Goal: Connect with others: Connect with others

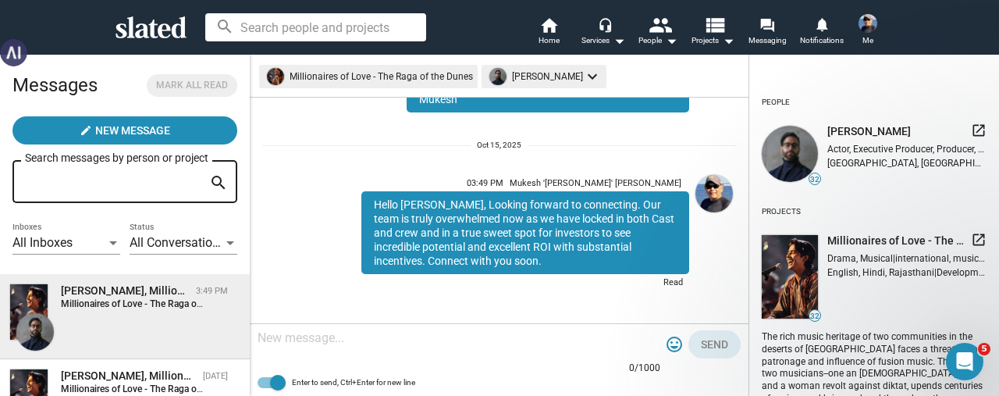
scroll to position [640, 0]
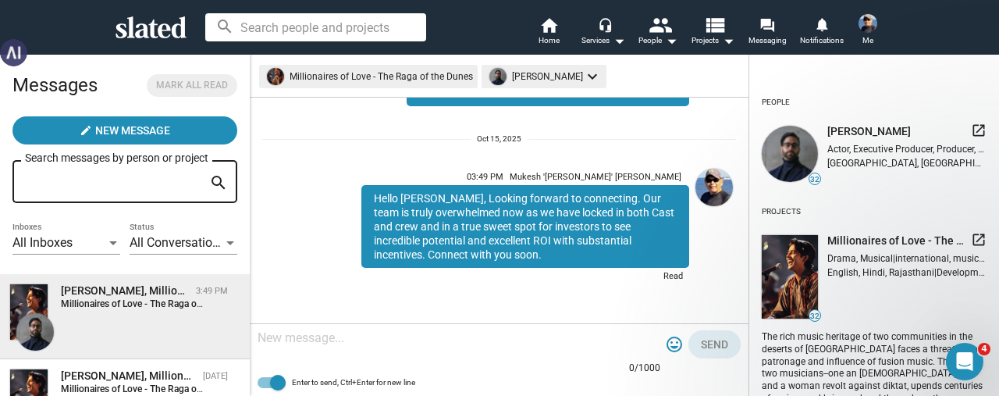
click at [52, 177] on input "Search messages by person or project" at bounding box center [114, 182] width 178 height 14
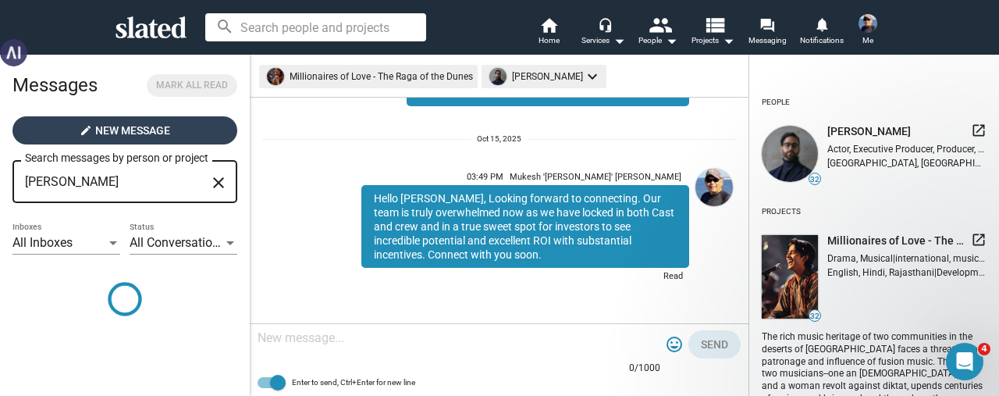
type input "dennis hefter"
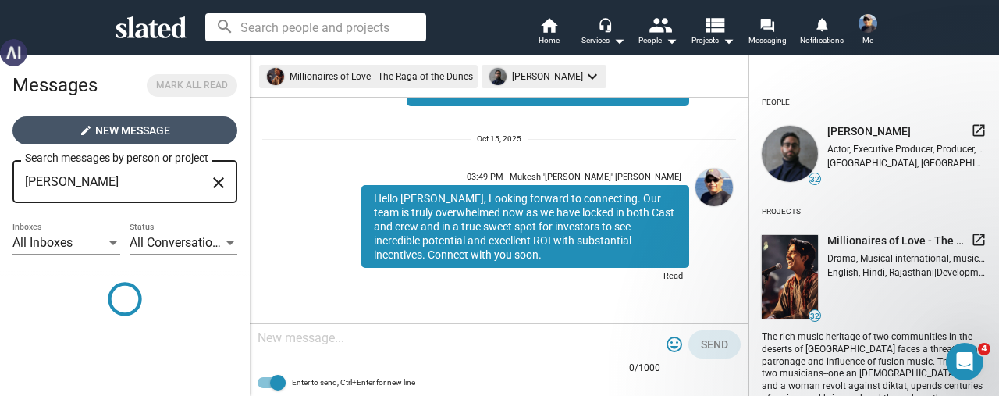
click at [136, 135] on span "New Message" at bounding box center [132, 130] width 75 height 28
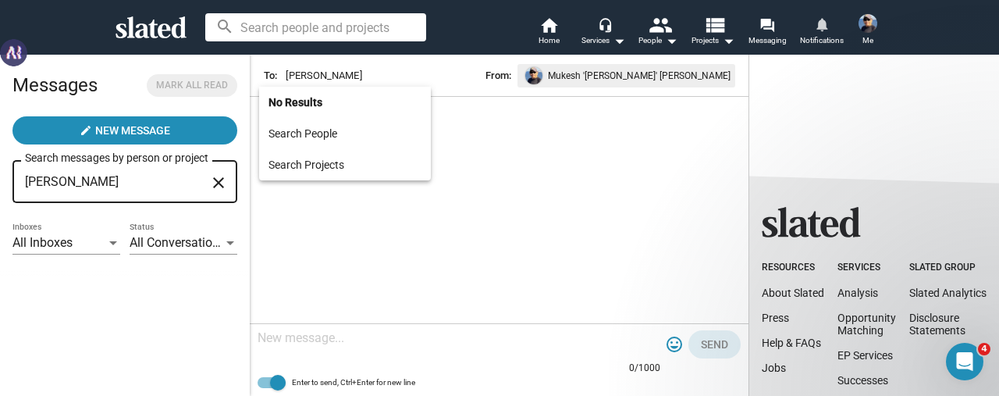
type input "dennis hef"
click at [817, 40] on span "Notifications" at bounding box center [822, 40] width 44 height 19
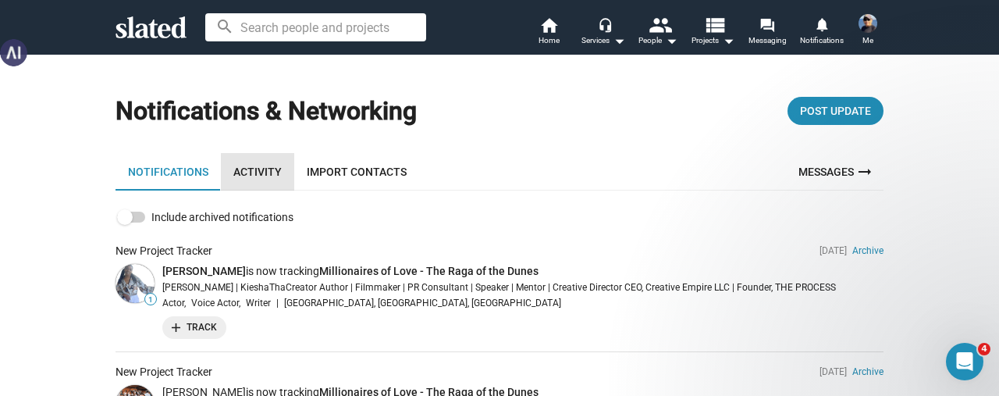
click at [261, 177] on link "Activity" at bounding box center [257, 171] width 73 height 37
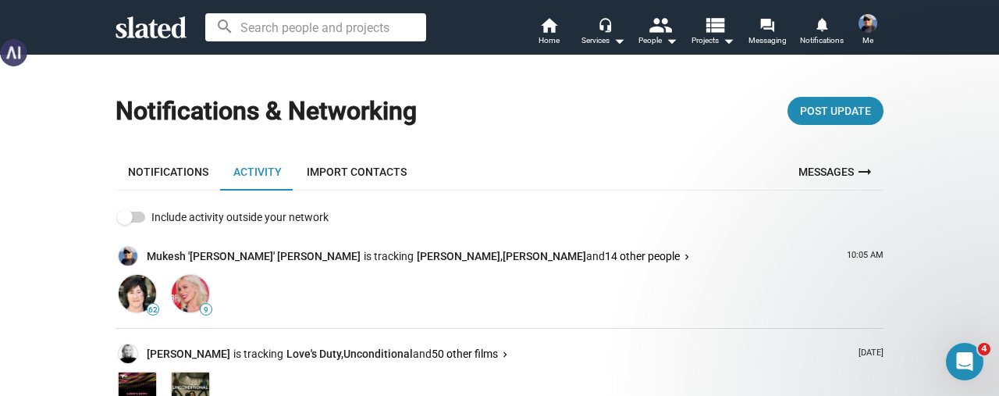
click at [284, 31] on input at bounding box center [315, 27] width 221 height 28
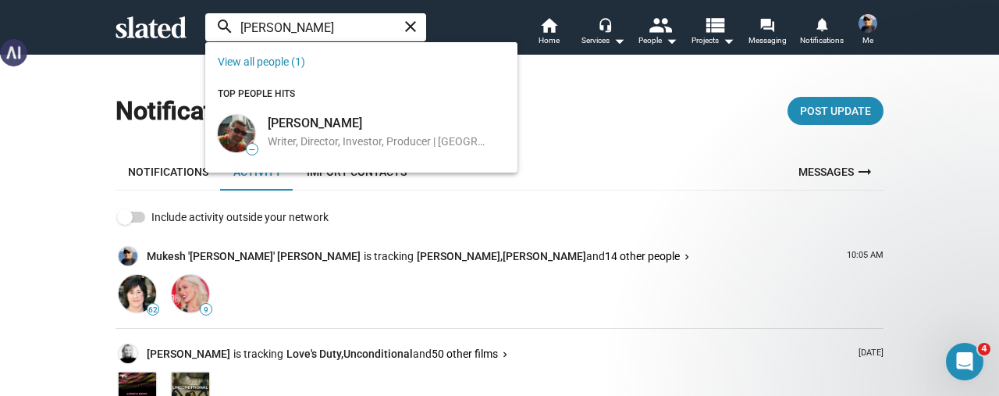
type input "dennis hefter"
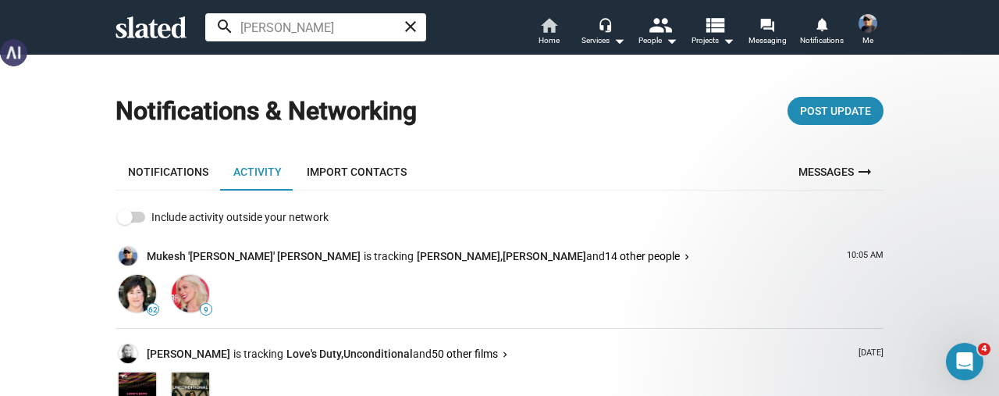
click at [543, 31] on span "Home" at bounding box center [549, 40] width 21 height 19
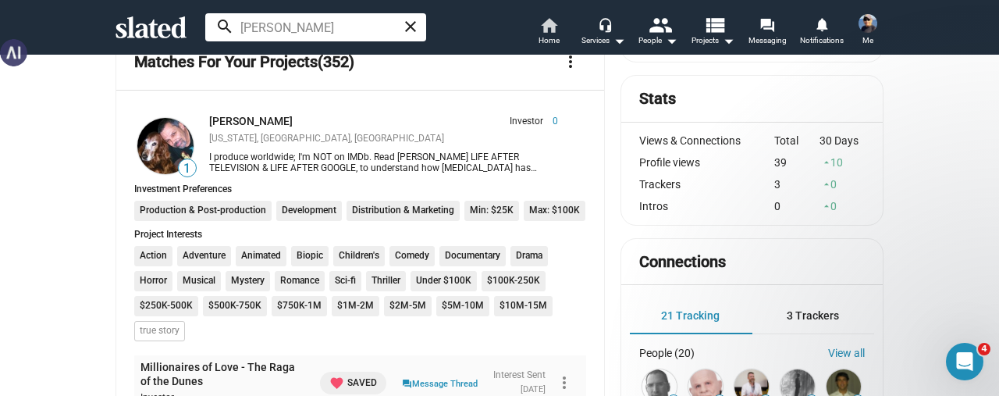
scroll to position [390, 0]
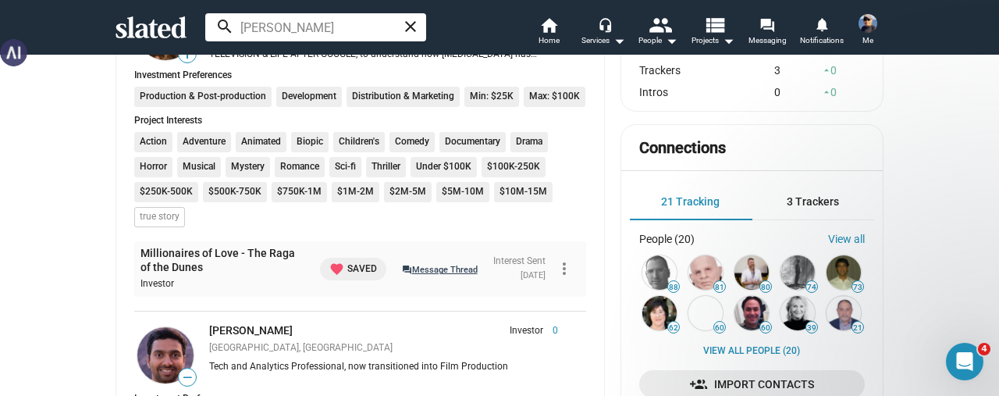
click at [403, 266] on link "question_answer Message Thread" at bounding box center [440, 269] width 76 height 16
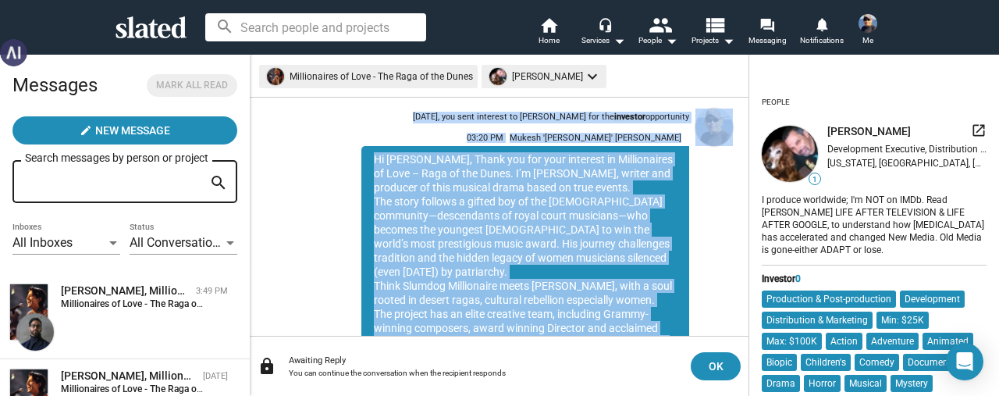
scroll to position [13, 0]
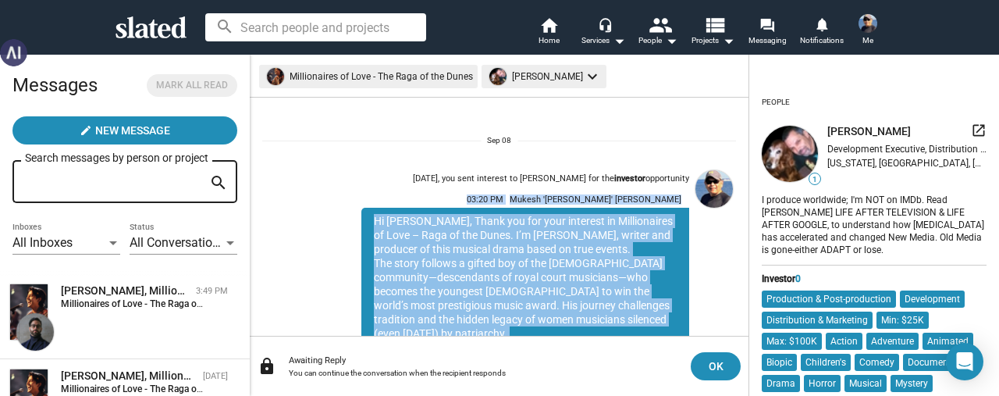
drag, startPoint x: 484, startPoint y: 266, endPoint x: 350, endPoint y: 194, distance: 152.2
click at [361, 194] on div "03:20 PM [PERSON_NAME] '[PERSON_NAME]' [PERSON_NAME] Hi [PERSON_NAME], Thank yo…" at bounding box center [525, 388] width 328 height 406
copy div "71:67 LO Ipsumd 'Sitamet' Consec Ad Elit, Seddo eiu tem inci utlabore et Dolore…"
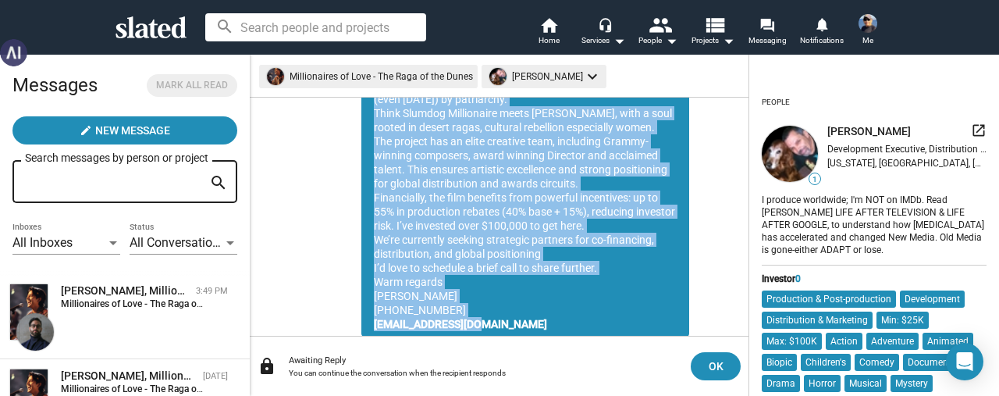
scroll to position [290, 0]
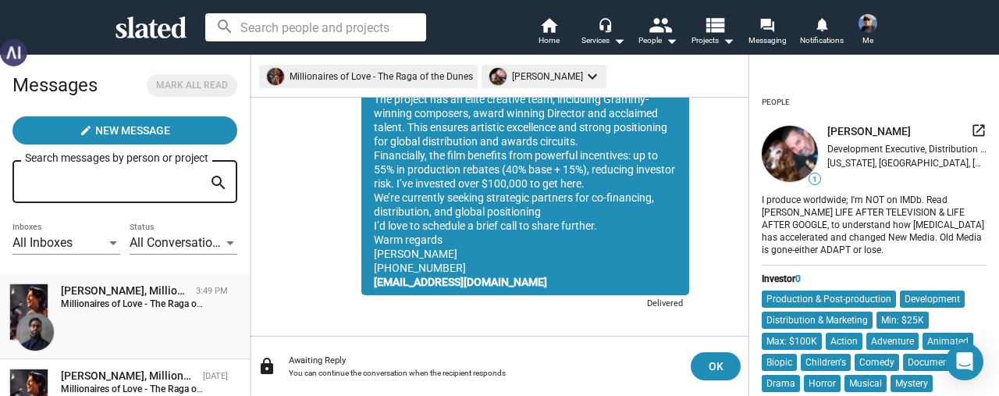
click at [147, 297] on div "[PERSON_NAME], Millionaires of Love - The Raga of the Dunes" at bounding box center [125, 290] width 129 height 15
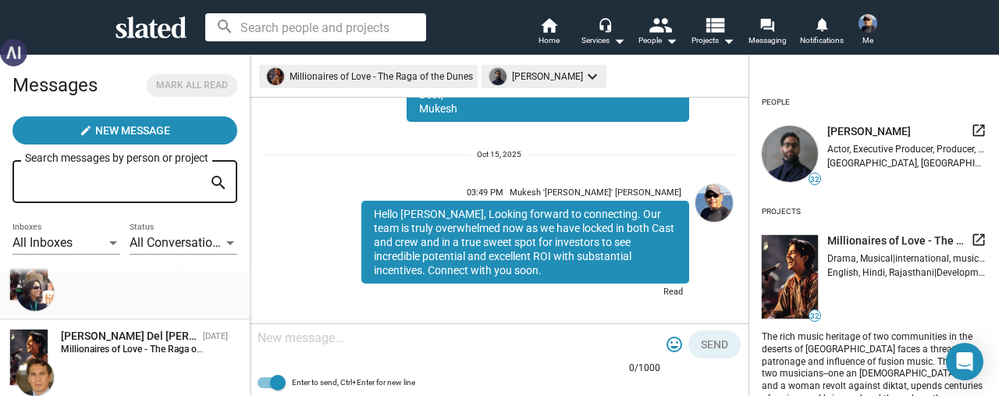
scroll to position [234, 0]
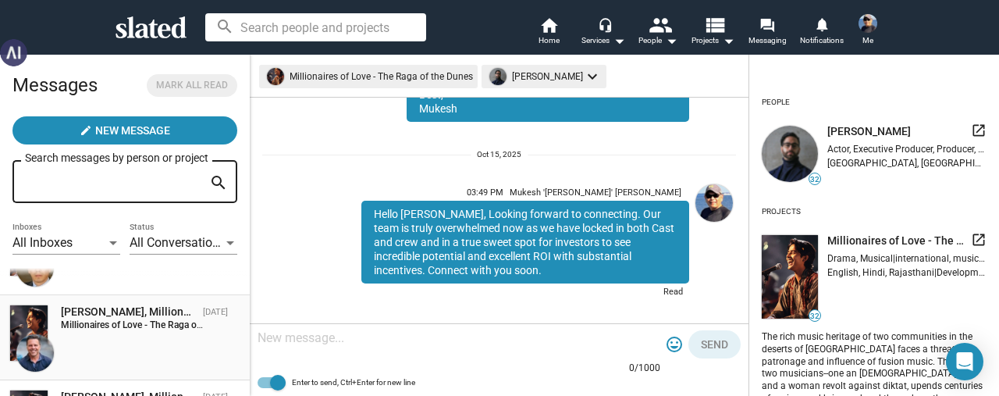
click at [129, 317] on div "[PERSON_NAME], Millionaires of Love - The Raga of the Dunes" at bounding box center [129, 311] width 136 height 15
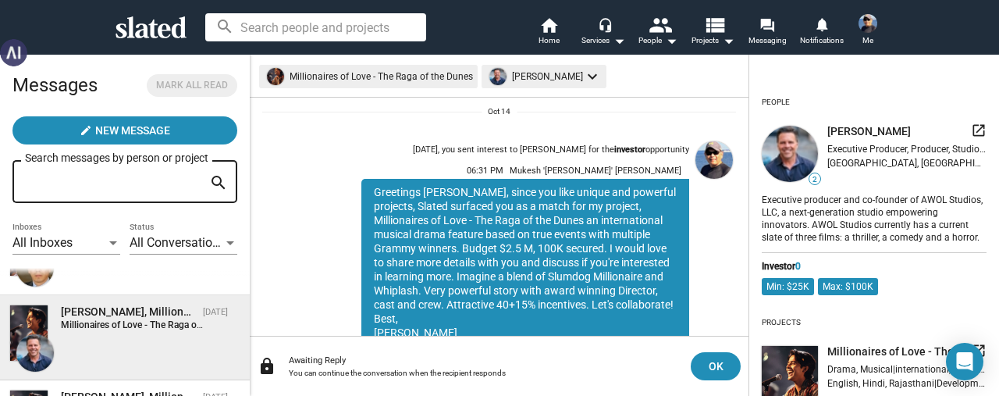
scroll to position [78, 0]
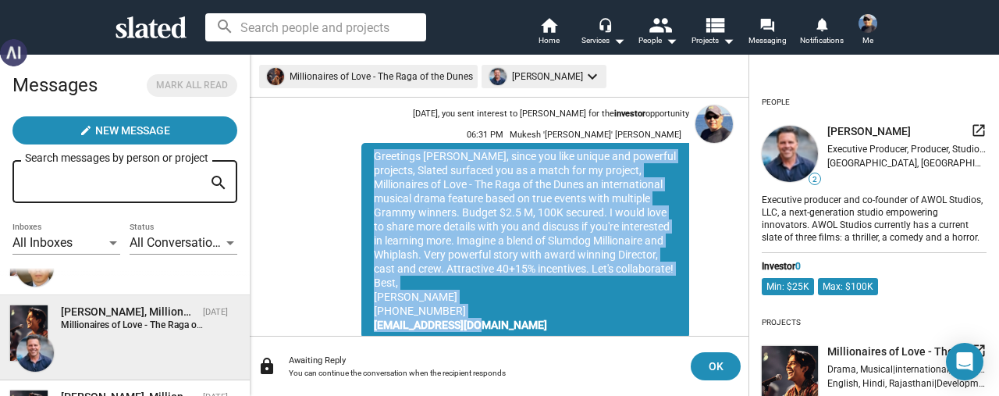
drag, startPoint x: 362, startPoint y: 155, endPoint x: 512, endPoint y: 324, distance: 225.6
click at [512, 324] on div "Greetings [PERSON_NAME], since you like unique and powerful projects, Slated su…" at bounding box center [525, 240] width 328 height 195
copy div "Greetings [PERSON_NAME], since you like unique and powerful projects, Slated su…"
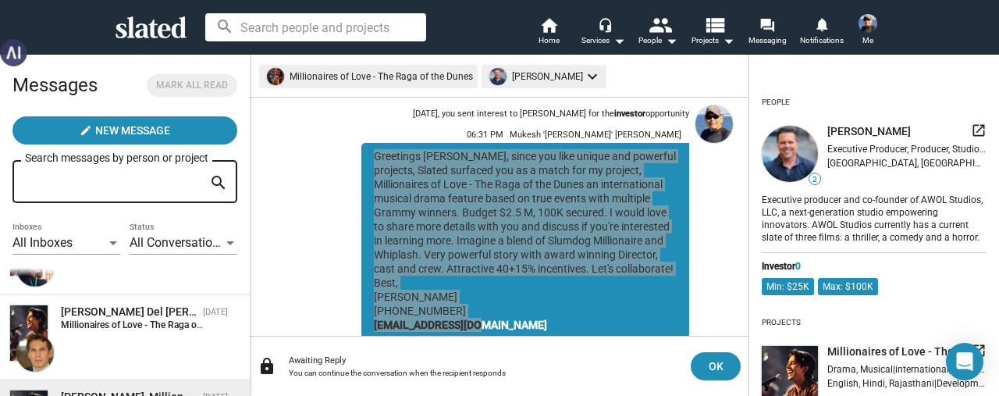
scroll to position [318, 0]
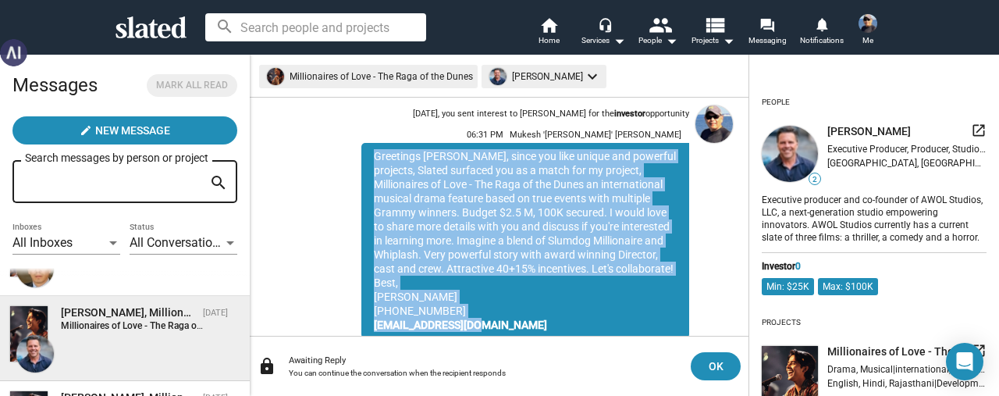
click at [279, 213] on div "[DATE], you sent interest to [PERSON_NAME] for the investor opportunity 06:31 P…" at bounding box center [499, 228] width 474 height 258
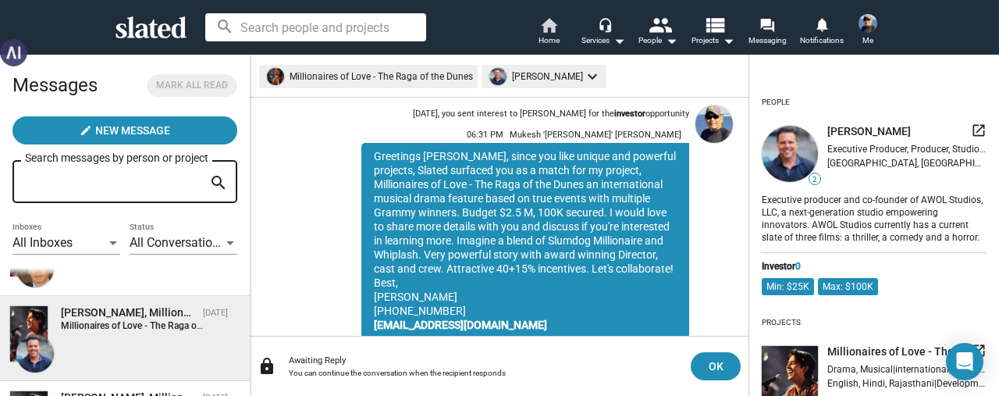
click at [551, 30] on mat-icon "home" at bounding box center [548, 25] width 19 height 19
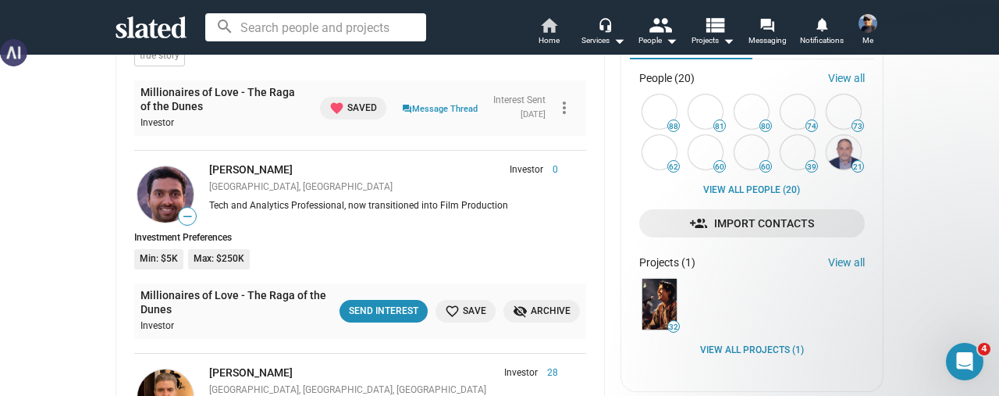
scroll to position [546, 0]
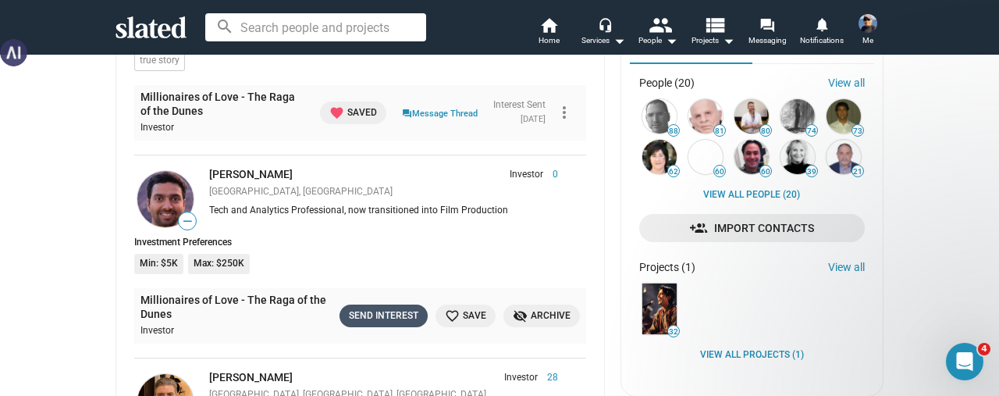
click at [379, 311] on div "Send Interest" at bounding box center [383, 316] width 69 height 16
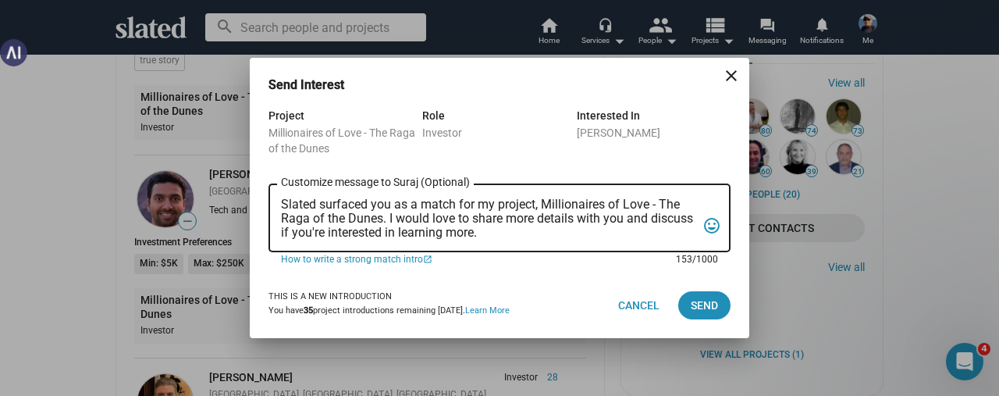
scroll to position [0, 0]
drag, startPoint x: 539, startPoint y: 233, endPoint x: 274, endPoint y: 203, distance: 266.3
click at [274, 203] on div "Slated surfaced you as a match for my project, Millionaires of Love - The Raga …" at bounding box center [499, 216] width 462 height 71
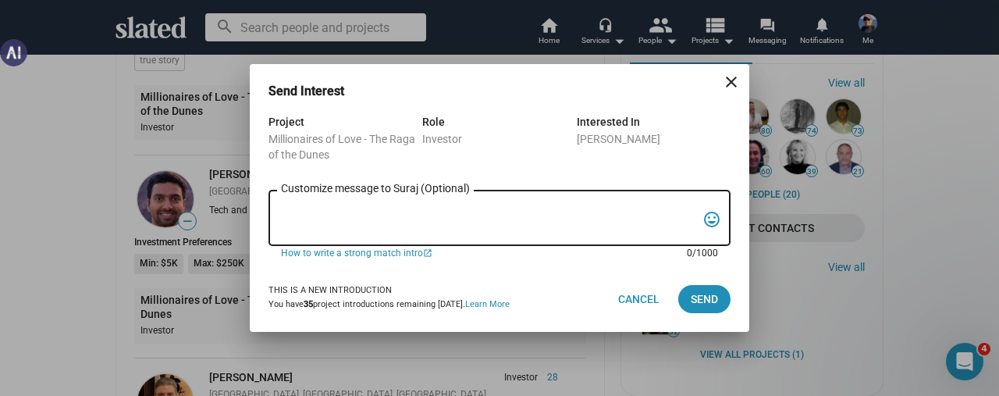
paste textarea "Greetings [PERSON_NAME], since you like unique and powerful projects, Slated su…"
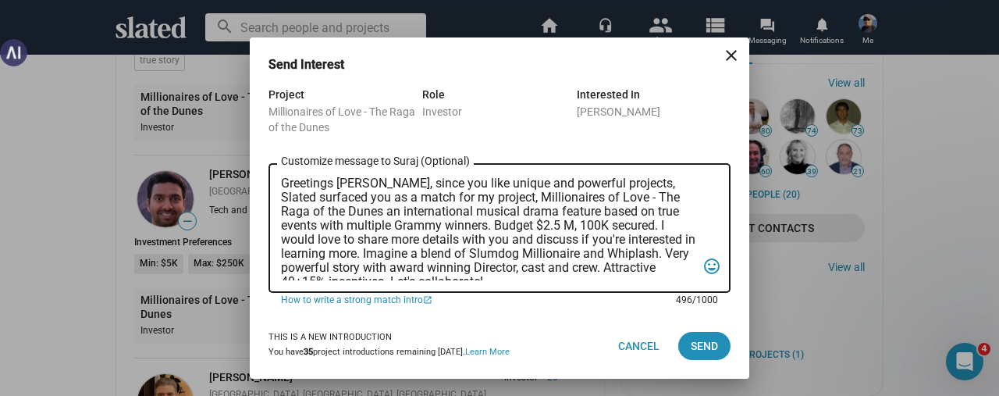
click at [378, 184] on textarea "Greetings [PERSON_NAME], since you like unique and powerful projects, Slated su…" at bounding box center [488, 228] width 415 height 104
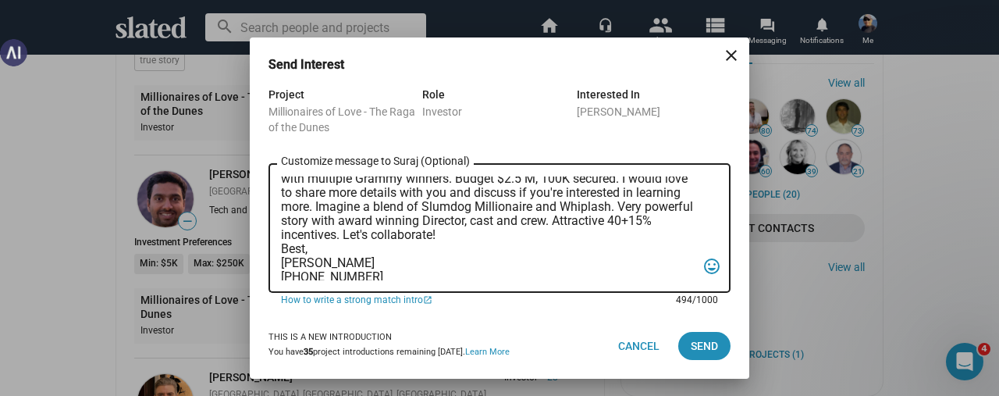
scroll to position [65, 0]
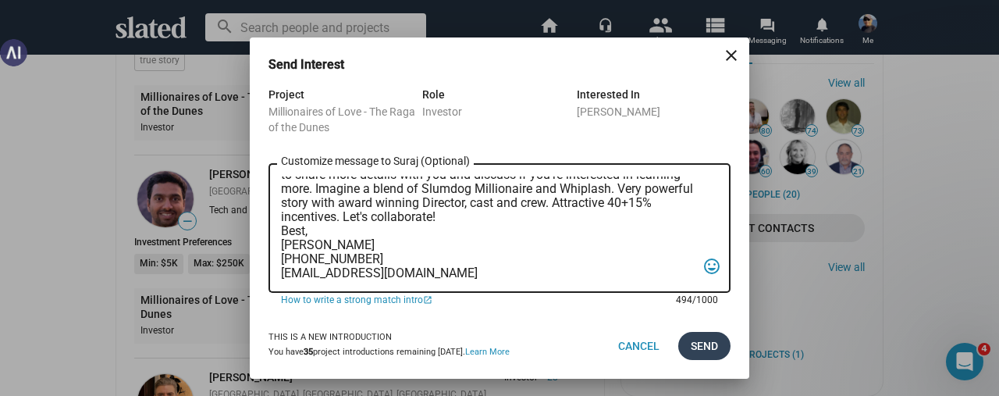
type textarea "Greetings Suraj, since you like unique and powerful projects, Slated surfaced y…"
click at [693, 343] on span "Send" at bounding box center [704, 346] width 27 height 28
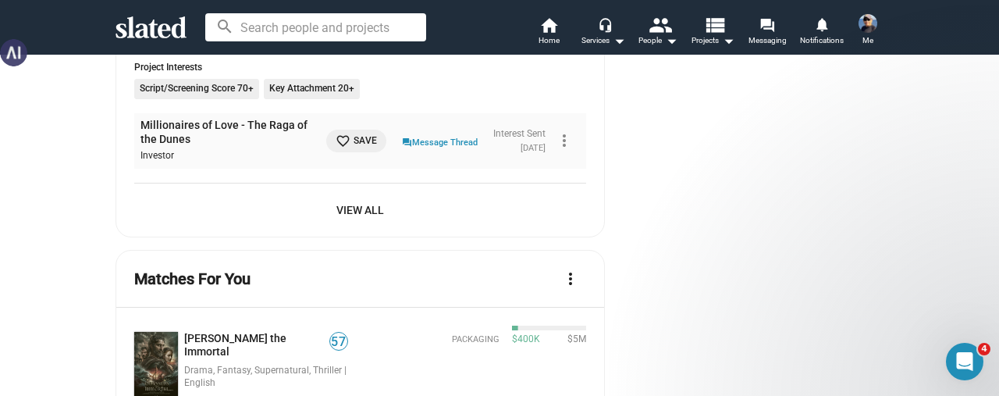
scroll to position [1483, 0]
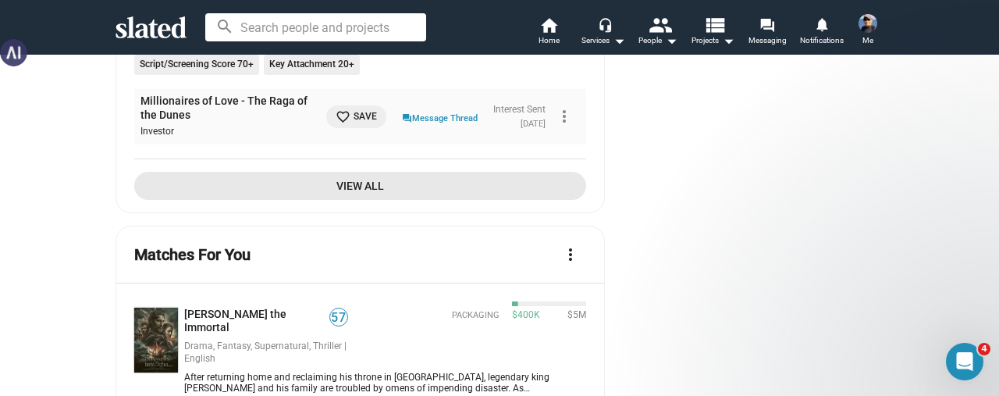
click at [364, 187] on span "View All" at bounding box center [360, 186] width 427 height 28
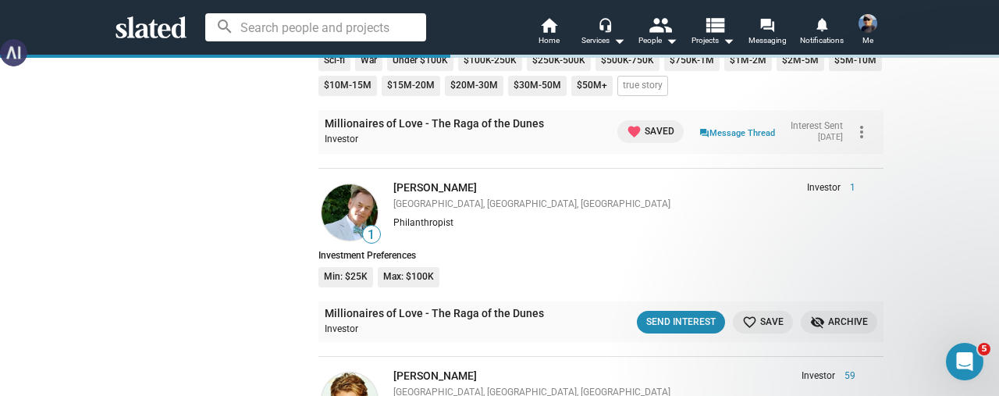
scroll to position [14834, 0]
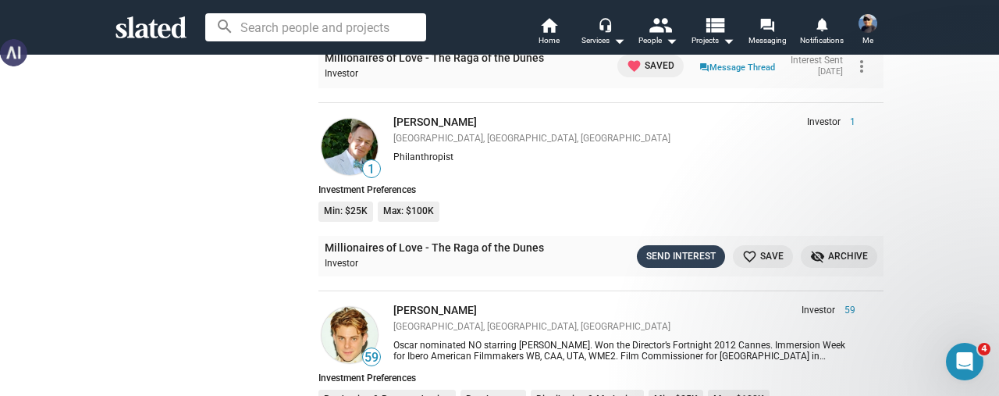
click at [639, 245] on button "Send Interest" at bounding box center [681, 256] width 88 height 23
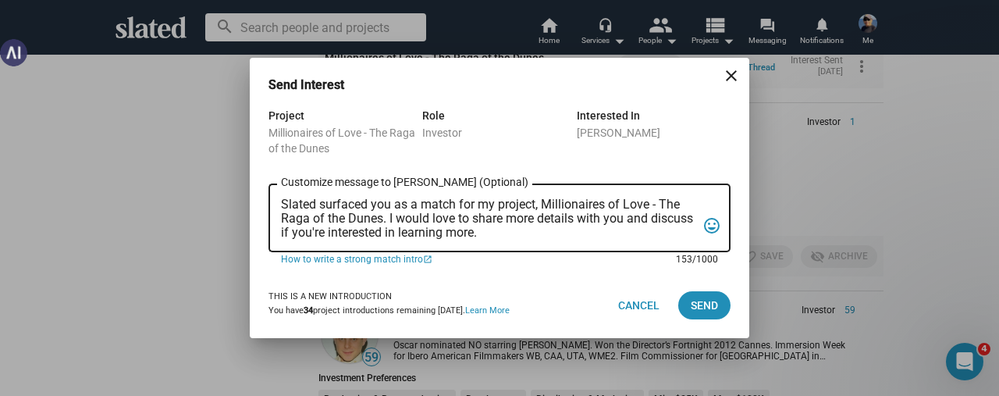
scroll to position [0, 0]
drag, startPoint x: 522, startPoint y: 230, endPoint x: 281, endPoint y: 205, distance: 242.5
click at [281, 205] on textarea "Slated surfaced you as a match for my project, Millionaires of Love - The Raga …" at bounding box center [488, 218] width 415 height 42
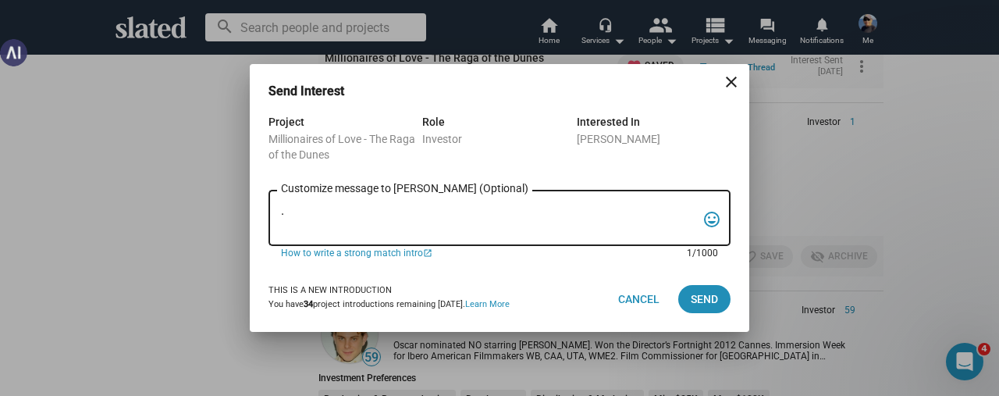
paste textarea "Greetings [PERSON_NAME], since you like unique and powerful projects, Slated su…"
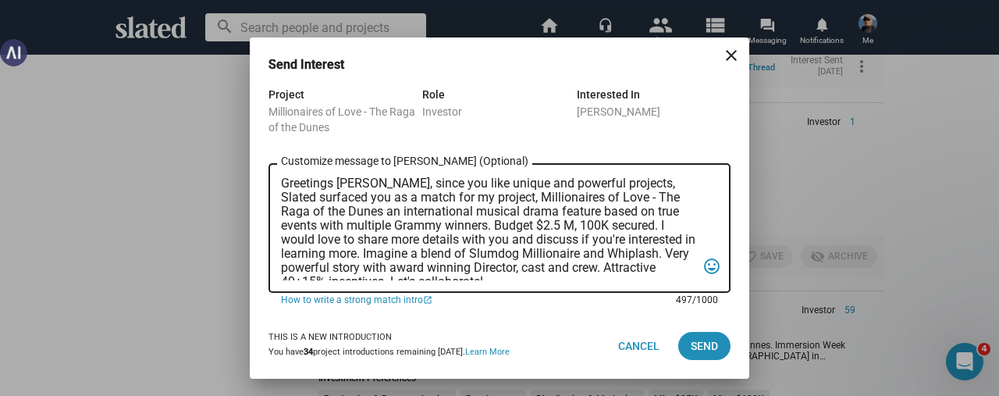
click at [379, 183] on textarea "Greetings [PERSON_NAME], since you like unique and powerful projects, Slated su…" at bounding box center [488, 228] width 415 height 104
click at [496, 226] on textarea "Greetings [PERSON_NAME], since you like unique and powerful projects, Slated su…" at bounding box center [488, 228] width 415 height 104
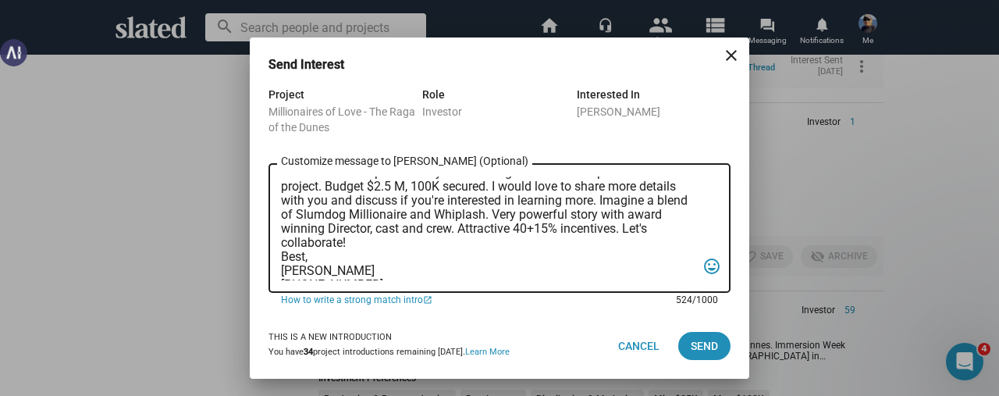
scroll to position [79, 0]
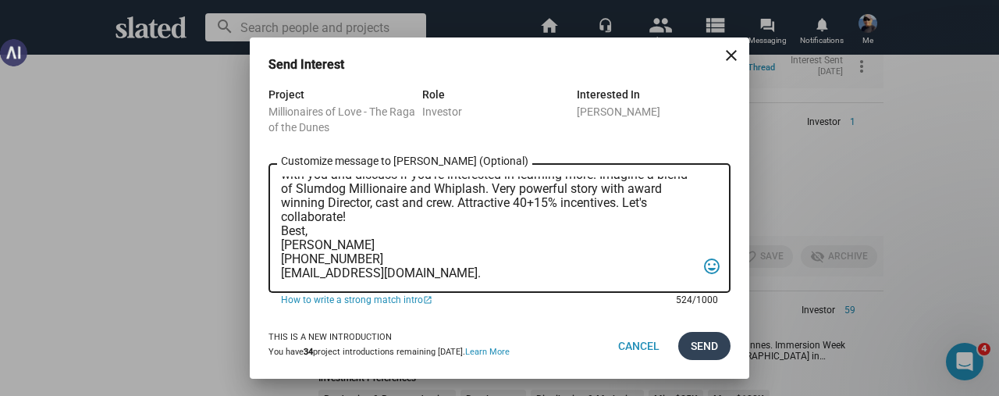
type textarea "Greetings [PERSON_NAME], since you like unique and powerful projects, Slated su…"
click at [699, 346] on span "Send" at bounding box center [704, 346] width 27 height 28
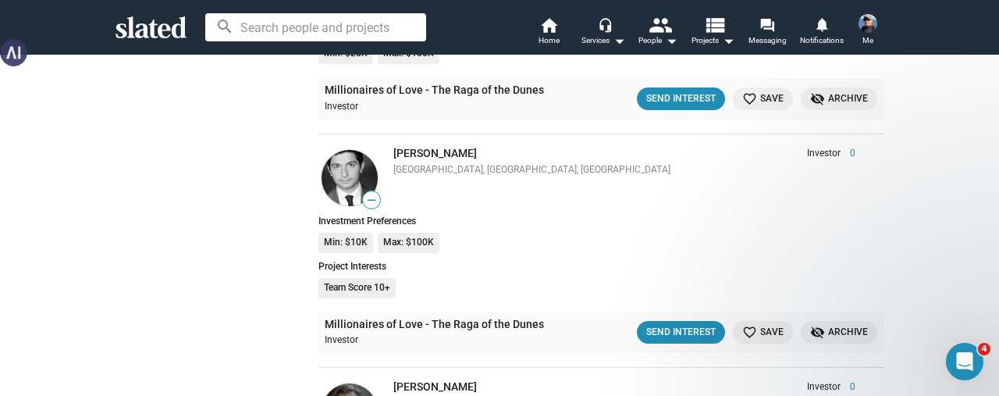
scroll to position [16785, 0]
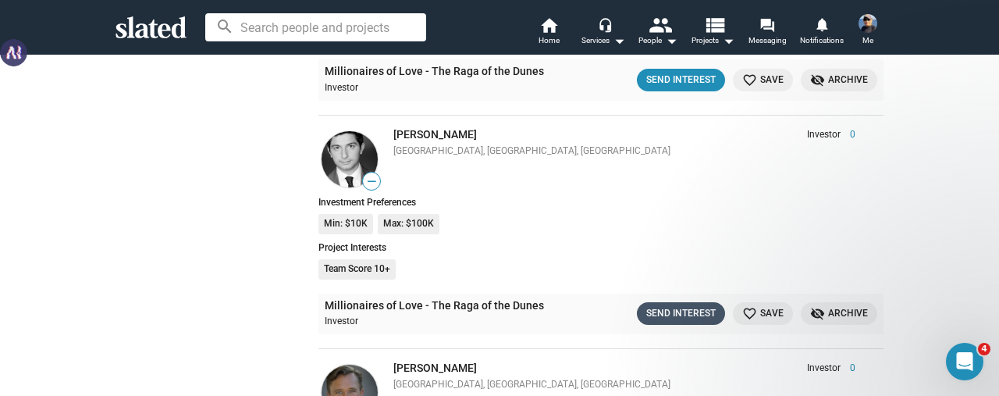
click at [663, 305] on div "Send Interest" at bounding box center [680, 313] width 69 height 16
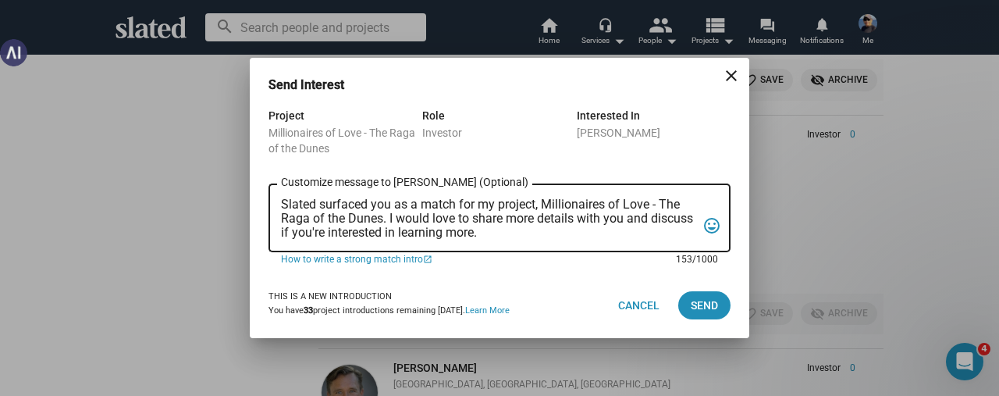
drag, startPoint x: 576, startPoint y: 230, endPoint x: 265, endPoint y: 208, distance: 312.2
click at [265, 208] on div "Project Millionaires of Love - The Raga of the Dunes Role Investor Interested I…" at bounding box center [500, 189] width 500 height 166
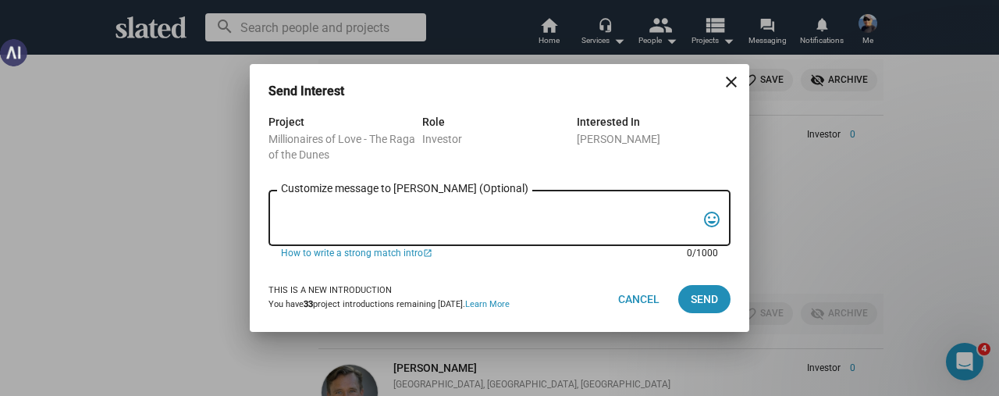
paste textarea "Greetings [PERSON_NAME], since you like unique and powerful projects, Slated su…"
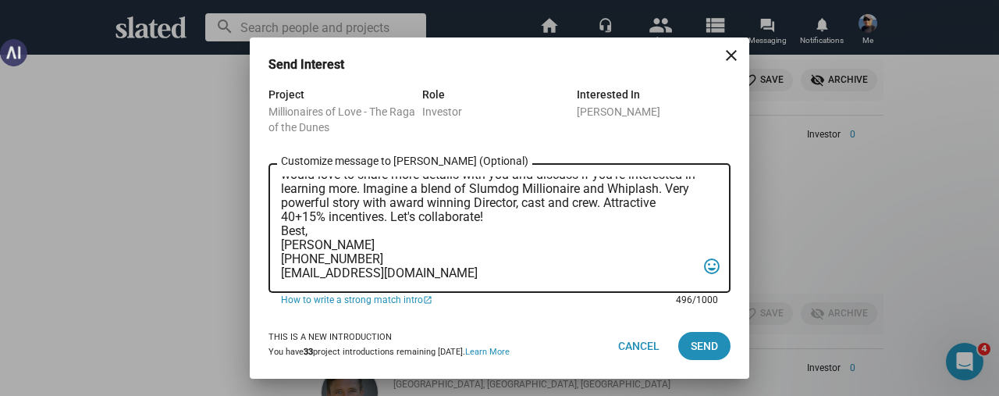
scroll to position [0, 0]
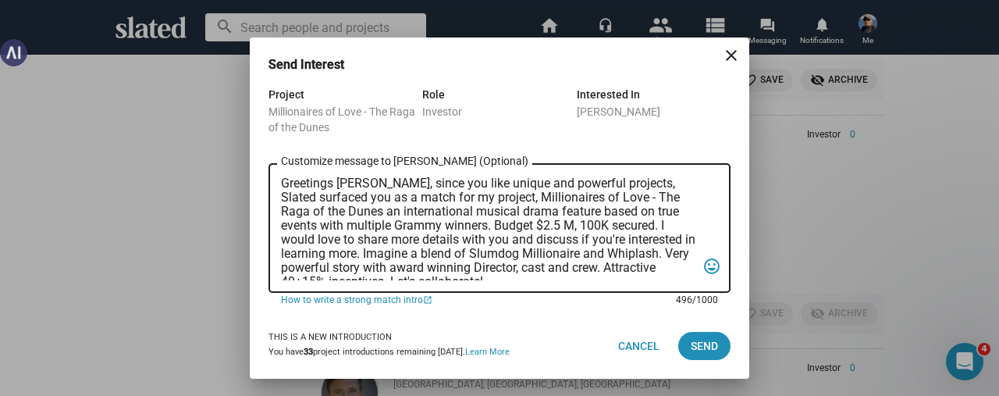
click at [376, 187] on textarea "Greetings [PERSON_NAME], since you like unique and powerful projects, Slated su…" at bounding box center [488, 228] width 415 height 104
type textarea "Greetings [PERSON_NAME], since you like unique and powerful projects, Slated su…"
click at [696, 343] on span "Send" at bounding box center [704, 346] width 27 height 28
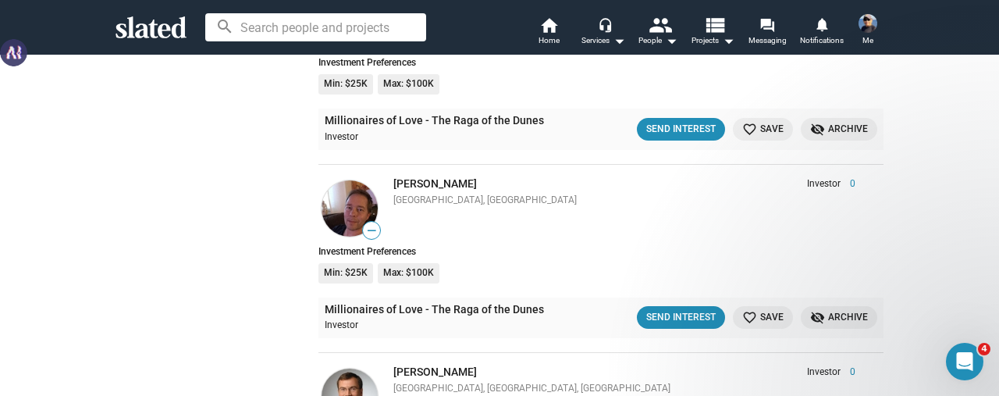
scroll to position [25448, 0]
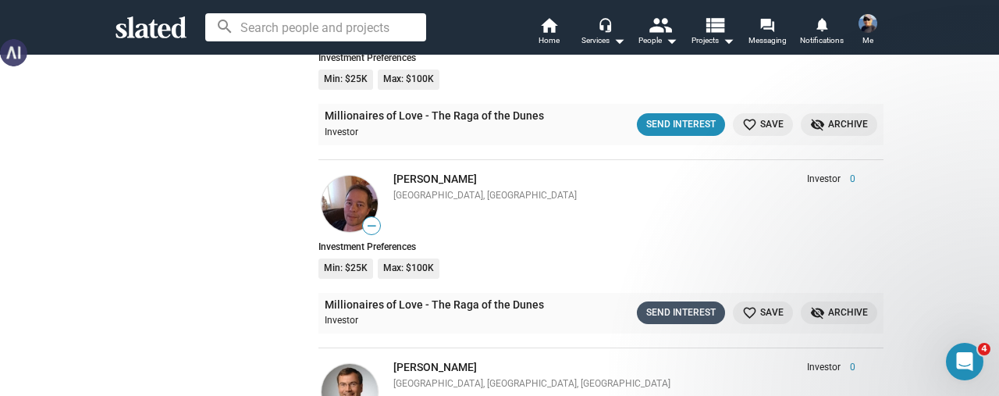
click at [661, 304] on div "Send Interest" at bounding box center [680, 312] width 69 height 16
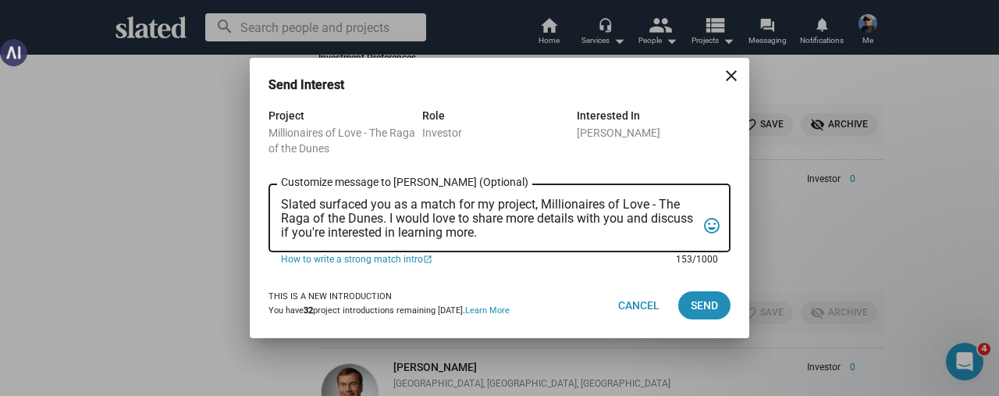
scroll to position [0, 0]
drag, startPoint x: 557, startPoint y: 230, endPoint x: 263, endPoint y: 204, distance: 295.4
click at [263, 204] on div "Project Millionaires of Love - The Raga of the Dunes Role Investor Interested I…" at bounding box center [500, 189] width 500 height 166
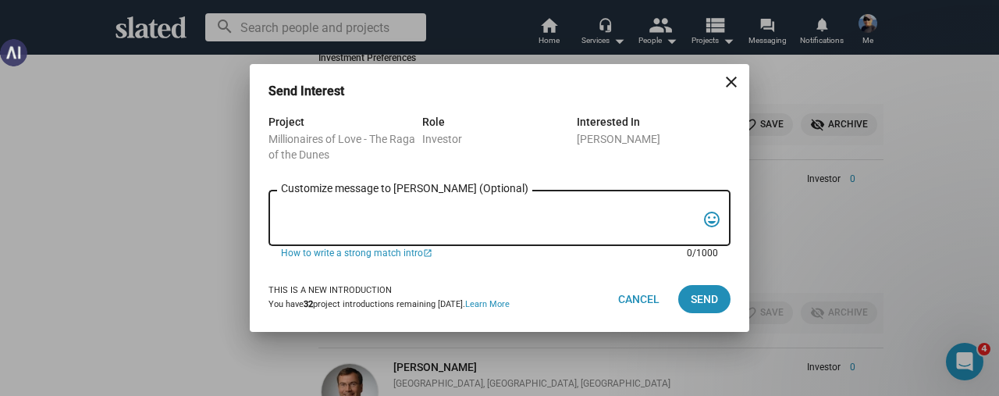
paste textarea "Greetings [PERSON_NAME], since you like unique and powerful projects, Slated su…"
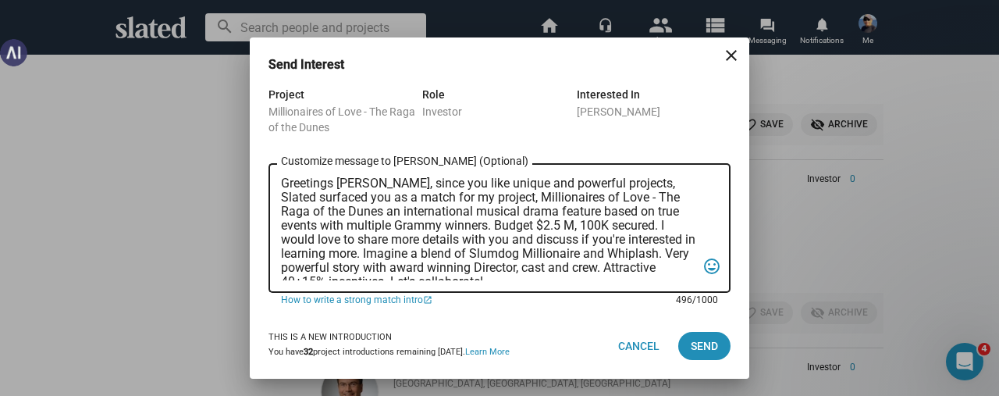
click at [376, 184] on textarea "Greetings [PERSON_NAME], since you like unique and powerful projects, Slated su…" at bounding box center [488, 228] width 415 height 104
type textarea "Greetings [PERSON_NAME], since you like unique and powerful projects, Slated su…"
click at [699, 345] on span "Send" at bounding box center [704, 346] width 27 height 28
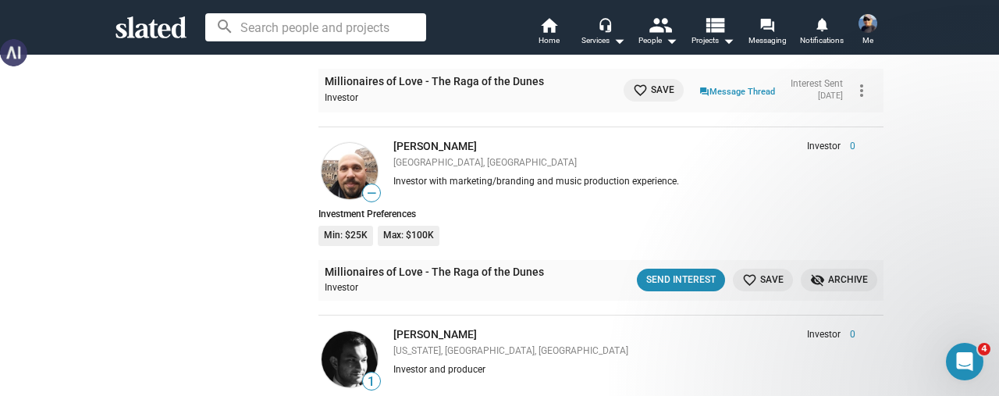
scroll to position [28024, 0]
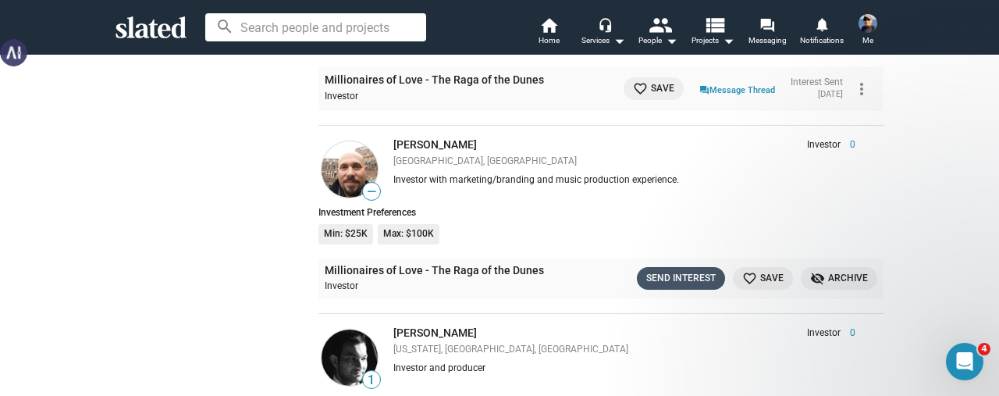
click at [651, 270] on div "Send Interest" at bounding box center [680, 278] width 69 height 16
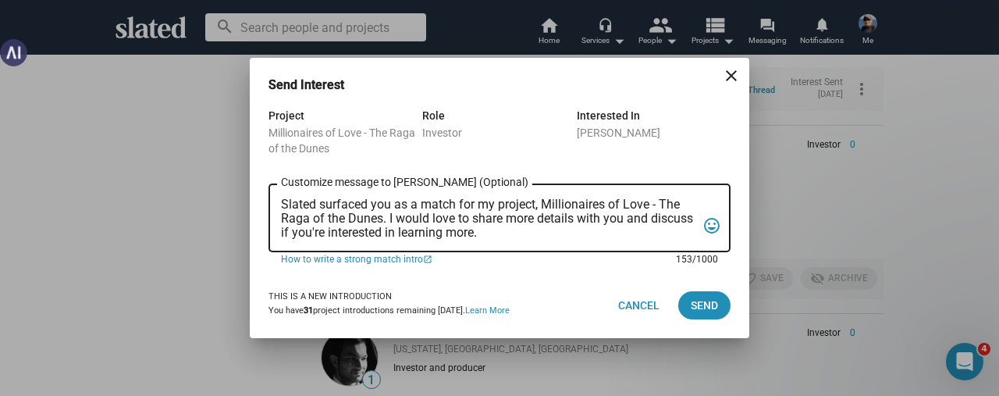
scroll to position [0, 0]
drag, startPoint x: 532, startPoint y: 233, endPoint x: 261, endPoint y: 188, distance: 274.5
click at [261, 188] on div "Project Millionaires of Love - The Raga of the Dunes Role Investor Interested I…" at bounding box center [500, 189] width 500 height 166
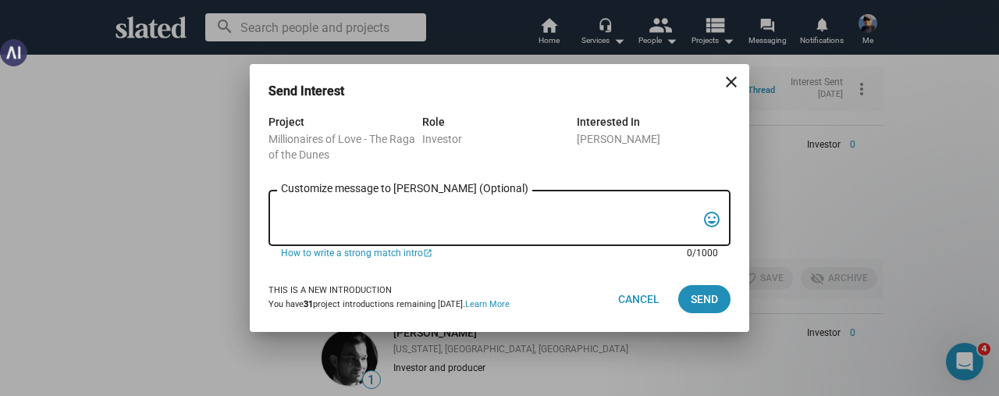
paste textarea "Greetings [PERSON_NAME], since you like unique and powerful projects, Slated su…"
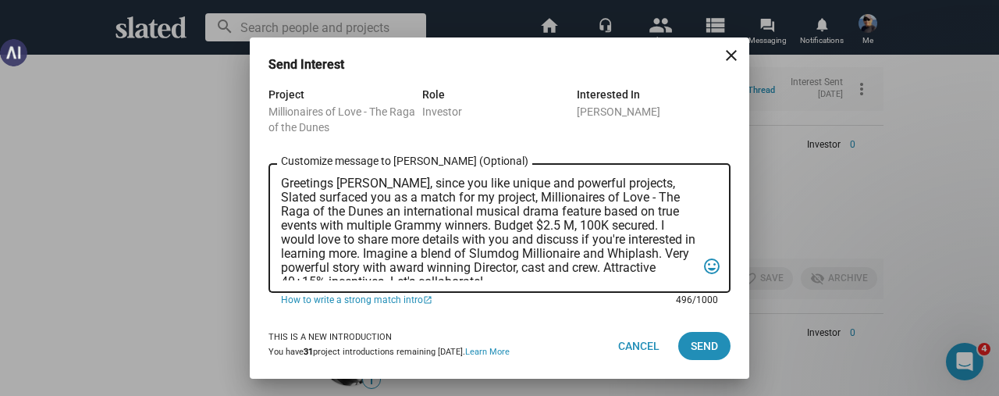
click at [375, 183] on textarea "Greetings [PERSON_NAME], since you like unique and powerful projects, Slated su…" at bounding box center [488, 228] width 415 height 104
type textarea "Greetings [PERSON_NAME], since you like unique and powerful projects, Slated su…"
click at [703, 342] on span "Send" at bounding box center [704, 346] width 27 height 28
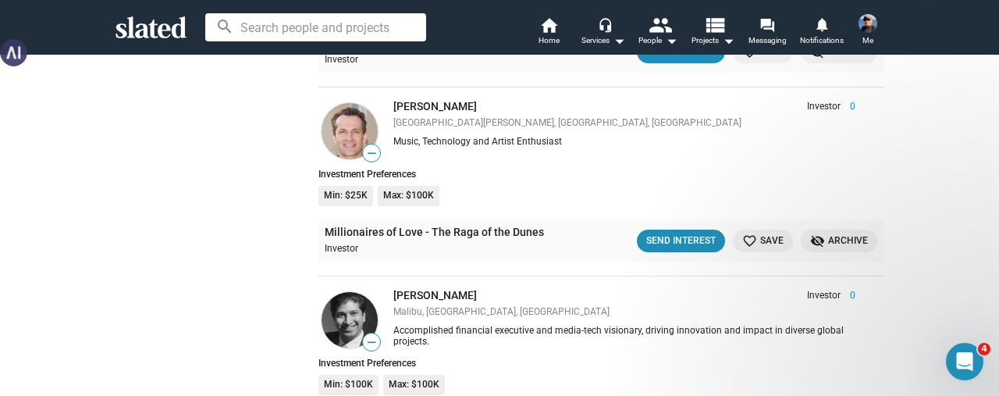
scroll to position [30053, 0]
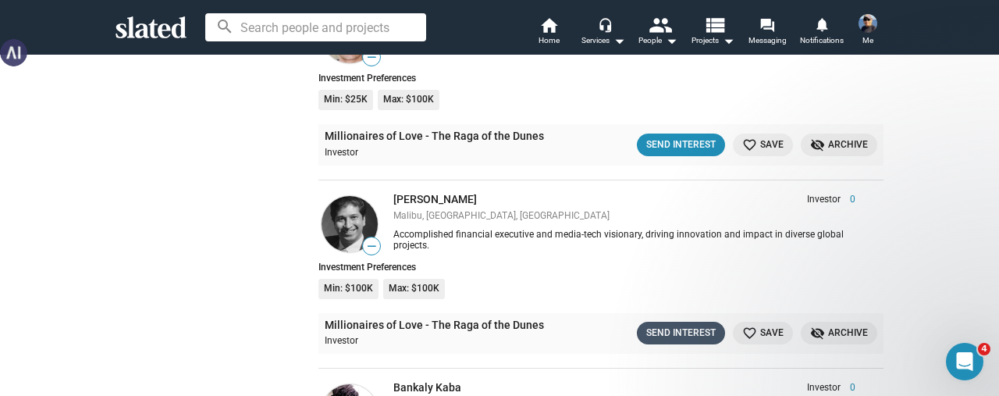
click at [660, 325] on div "Send Interest" at bounding box center [680, 333] width 69 height 16
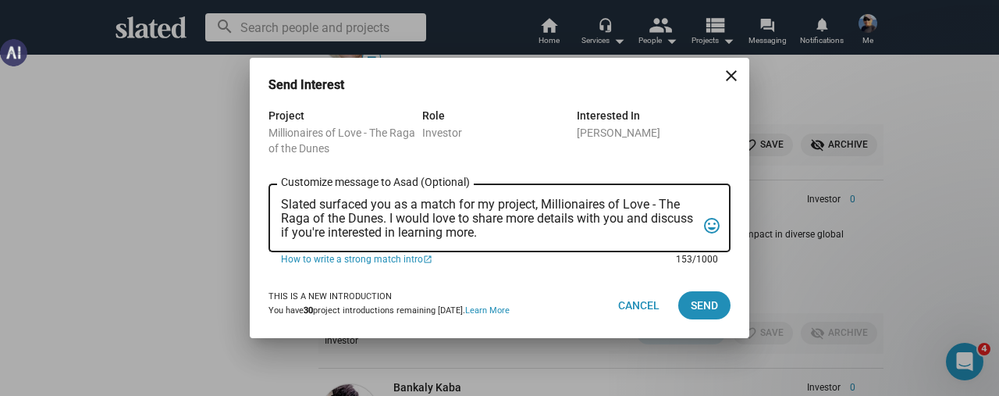
scroll to position [0, 0]
drag, startPoint x: 532, startPoint y: 229, endPoint x: 281, endPoint y: 202, distance: 252.7
click at [281, 202] on textarea "Slated surfaced you as a match for my project, Millionaires of Love - The Raga …" at bounding box center [488, 218] width 415 height 42
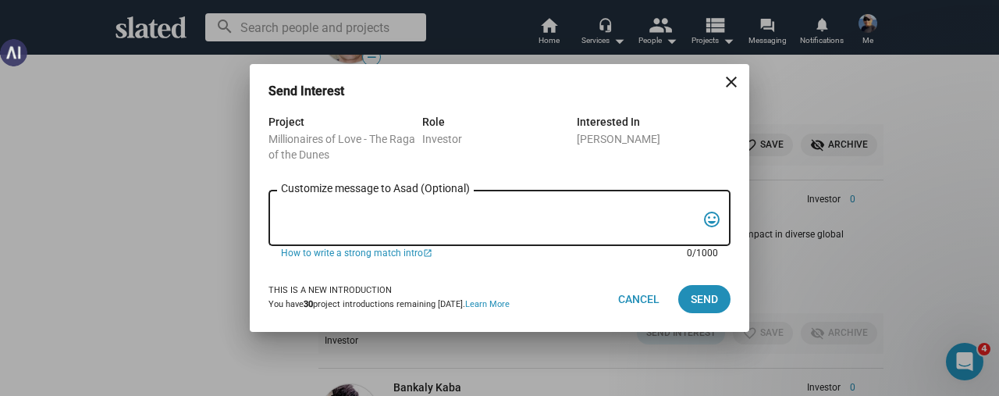
paste textarea "Greetings [PERSON_NAME], since you like unique and powerful projects, Slated su…"
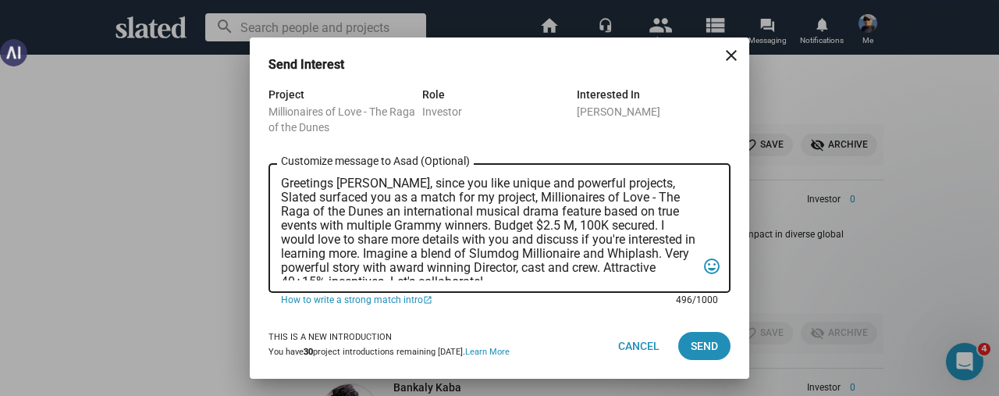
click at [376, 186] on textarea "Greetings [PERSON_NAME], since you like unique and powerful projects, Slated su…" at bounding box center [488, 228] width 415 height 104
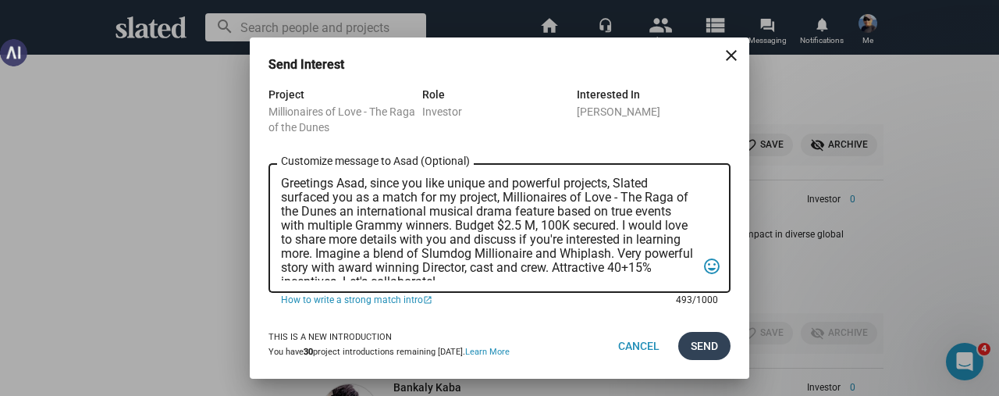
type textarea "Greetings Asad, since you like unique and powerful projects, Slated surfaced yo…"
click at [702, 343] on span "Send" at bounding box center [704, 346] width 27 height 28
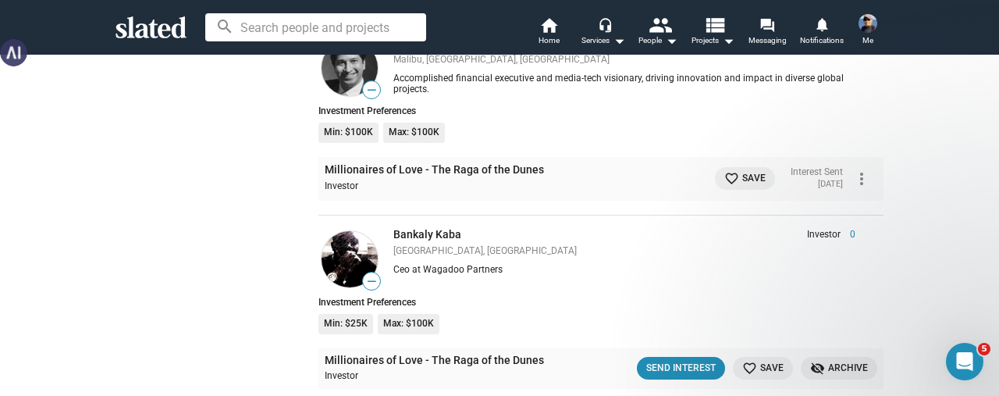
scroll to position [30287, 0]
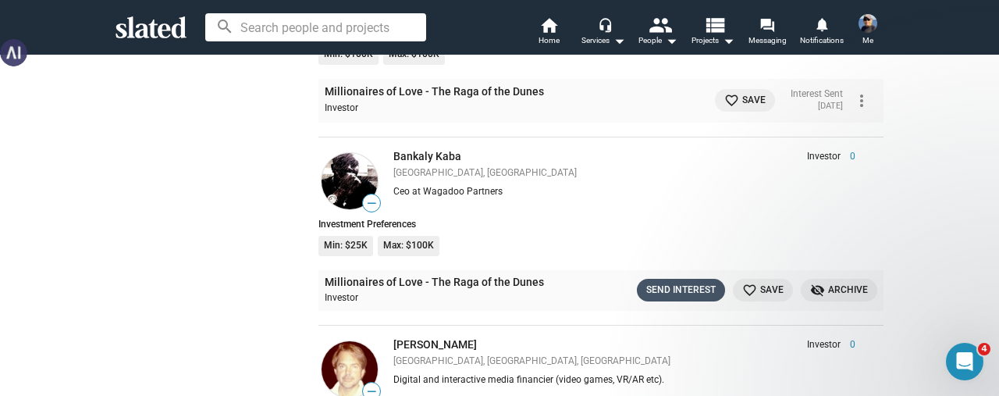
click at [679, 282] on div "Send Interest" at bounding box center [680, 290] width 69 height 16
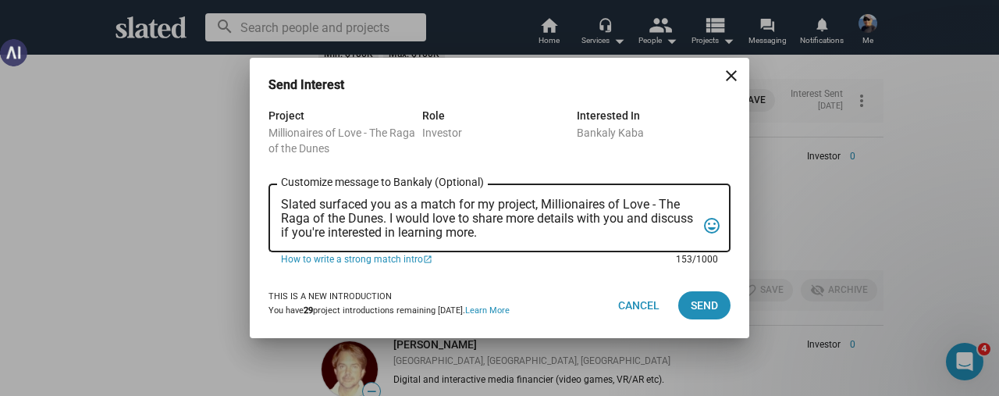
scroll to position [0, 0]
drag, startPoint x: 527, startPoint y: 226, endPoint x: 270, endPoint y: 185, distance: 260.0
click at [270, 185] on div "Slated surfaced you as a match for my project, Millionaires of Love - The Raga …" at bounding box center [499, 216] width 462 height 71
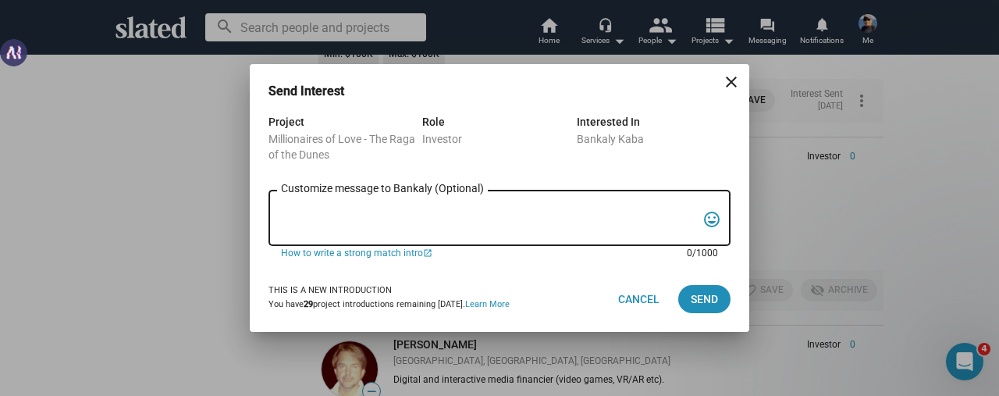
paste textarea "Greetings [PERSON_NAME], since you like unique and powerful projects, Slated su…"
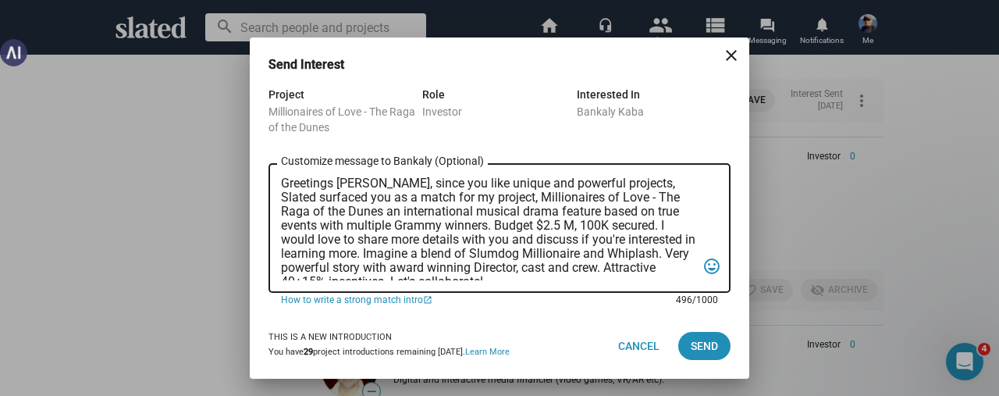
drag, startPoint x: 376, startPoint y: 187, endPoint x: 406, endPoint y: 176, distance: 31.6
click at [376, 187] on textarea "Greetings [PERSON_NAME], since you like unique and powerful projects, Slated su…" at bounding box center [488, 228] width 415 height 104
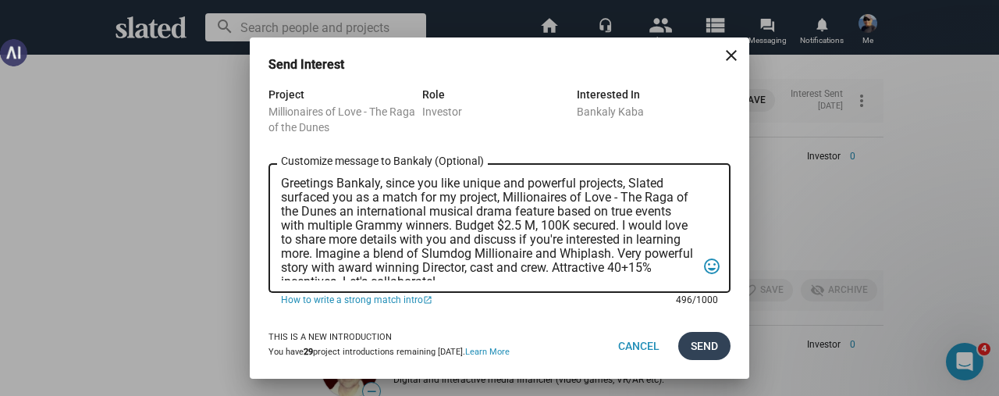
type textarea "Greetings Bankaly, since you like unique and powerful projects, Slated surfaced…"
click at [697, 338] on span "Send" at bounding box center [704, 346] width 27 height 28
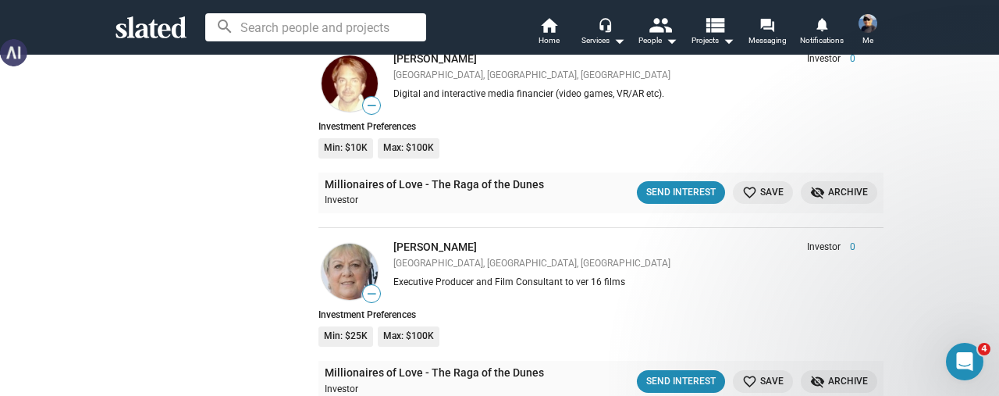
scroll to position [30599, 0]
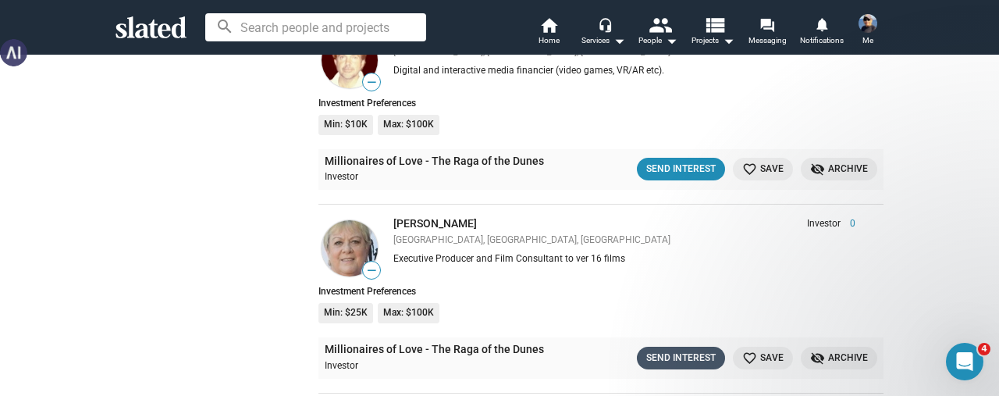
click at [652, 350] on div "Send Interest" at bounding box center [680, 358] width 69 height 16
